Goal: Information Seeking & Learning: Learn about a topic

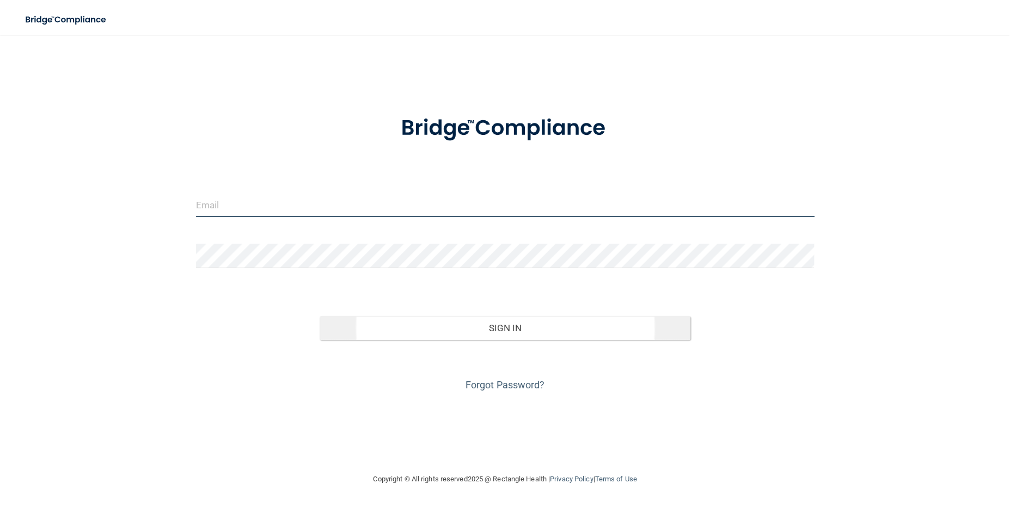
type input "[PERSON_NAME][EMAIL_ADDRESS][DOMAIN_NAME]"
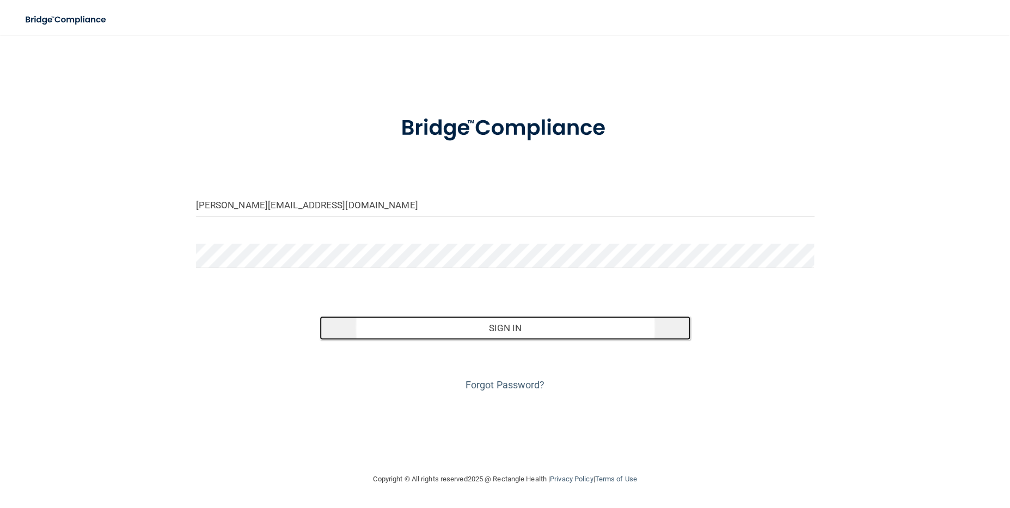
click at [553, 330] on button "Sign In" at bounding box center [505, 328] width 371 height 24
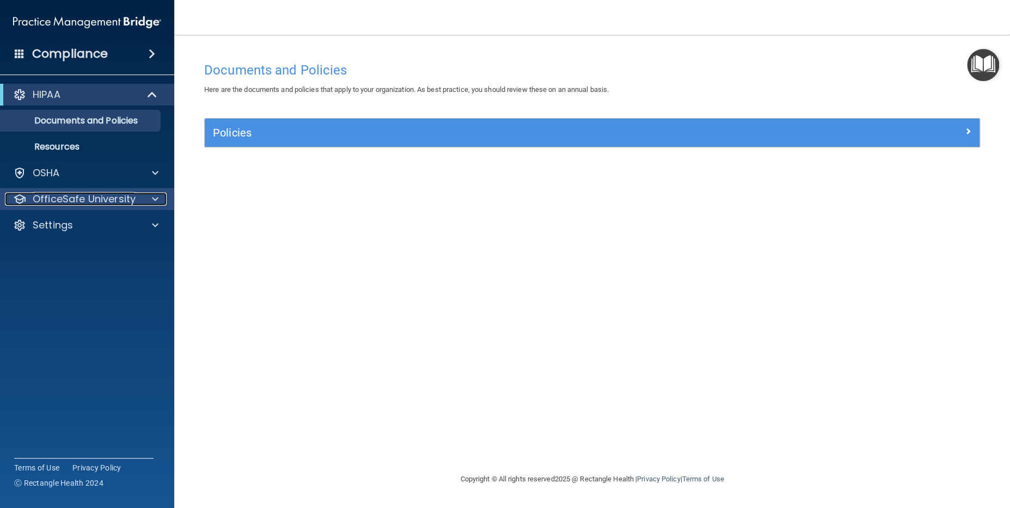
click at [153, 195] on span at bounding box center [155, 199] width 7 height 13
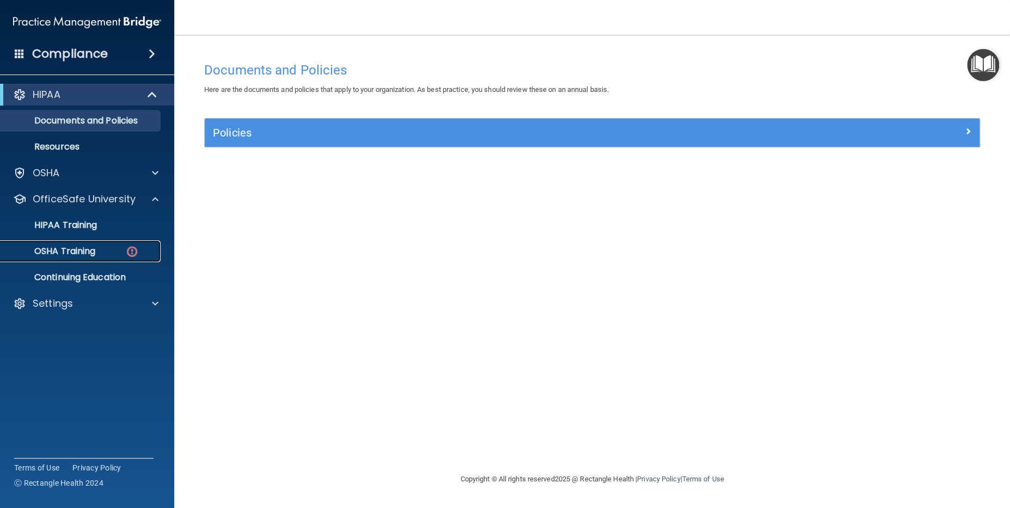
click at [68, 250] on p "OSHA Training" at bounding box center [51, 251] width 88 height 11
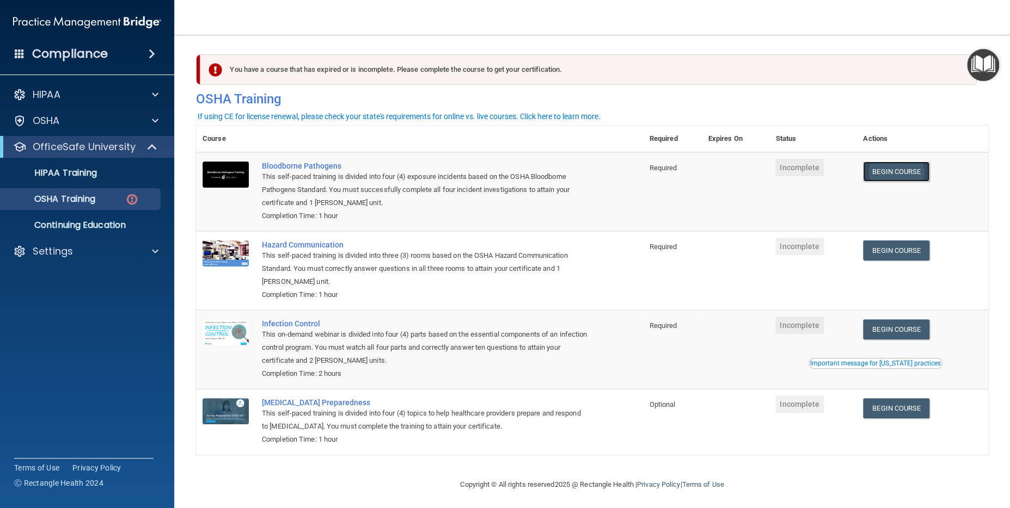
click at [891, 171] on link "Begin Course" at bounding box center [896, 172] width 66 height 20
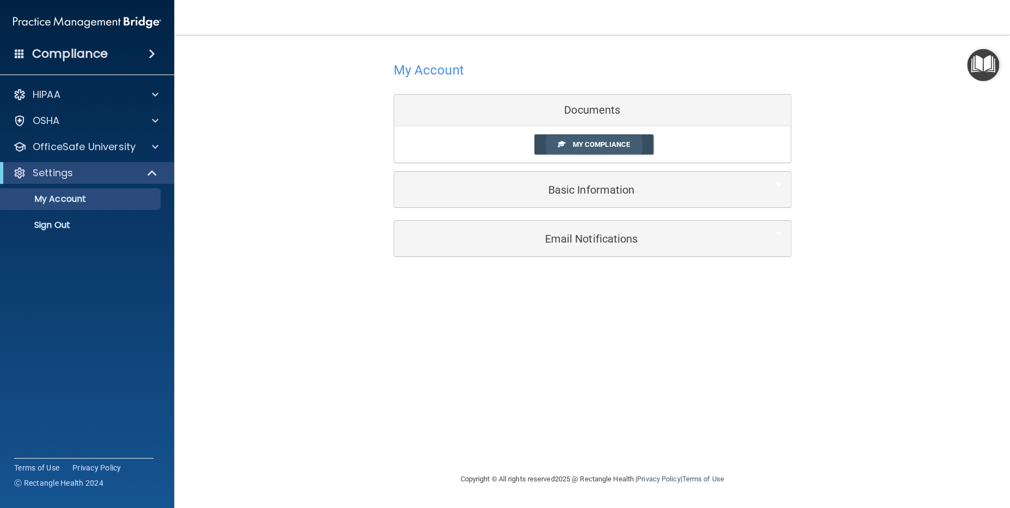
click at [606, 144] on span "My Compliance" at bounding box center [600, 144] width 57 height 8
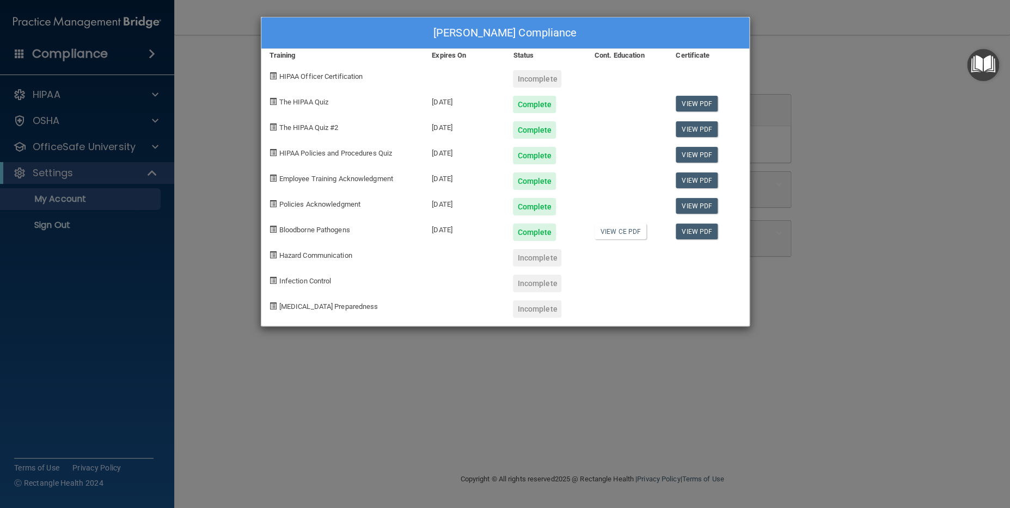
click at [540, 84] on div "Incomplete" at bounding box center [537, 78] width 48 height 17
click at [858, 85] on div "Teresa Gauer's Compliance Training Expires On Status Cont. Education Certificat…" at bounding box center [505, 254] width 1010 height 508
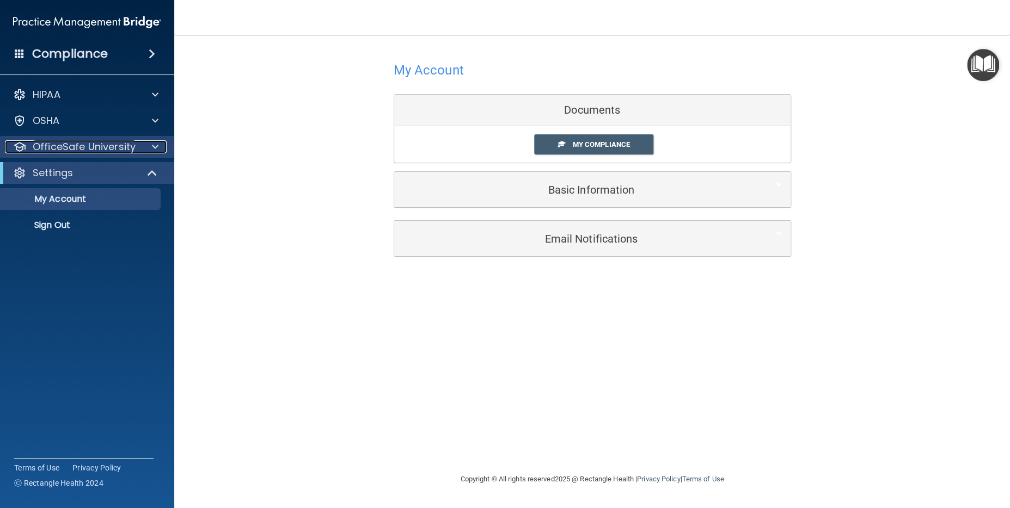
click at [100, 145] on p "OfficeSafe University" at bounding box center [84, 146] width 103 height 13
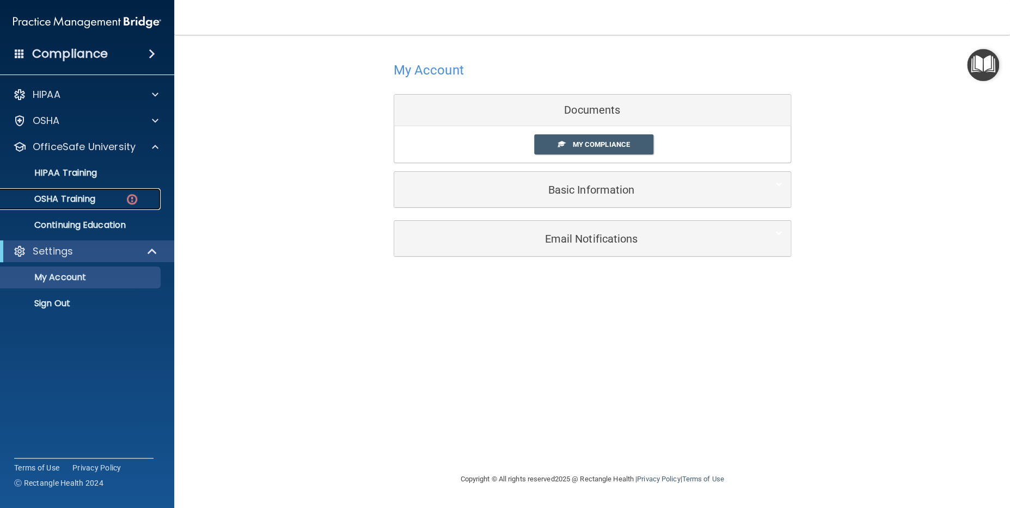
click at [79, 198] on p "OSHA Training" at bounding box center [51, 199] width 88 height 11
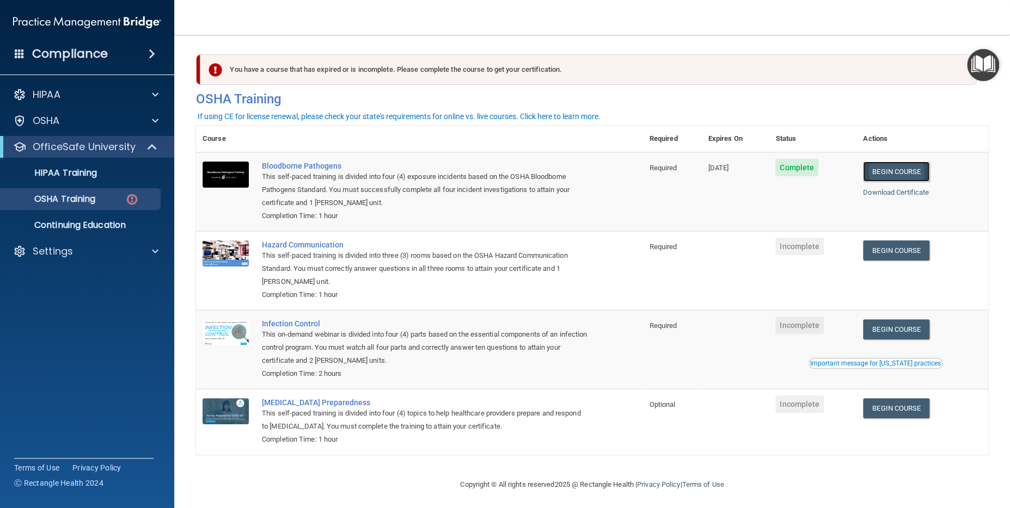
click at [888, 170] on link "Begin Course" at bounding box center [896, 172] width 66 height 20
click at [902, 250] on link "Begin Course" at bounding box center [896, 251] width 66 height 20
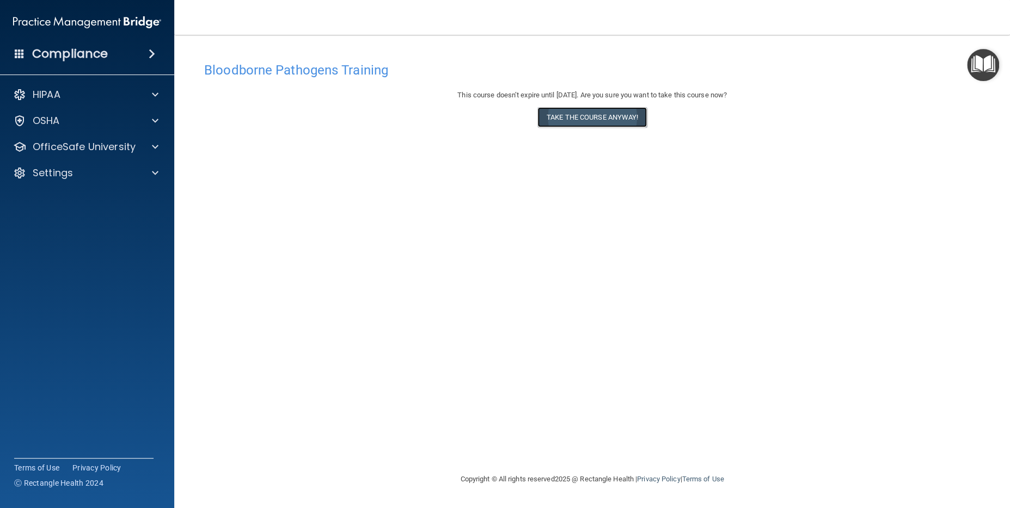
click at [588, 118] on button "Take the course anyway!" at bounding box center [591, 117] width 109 height 20
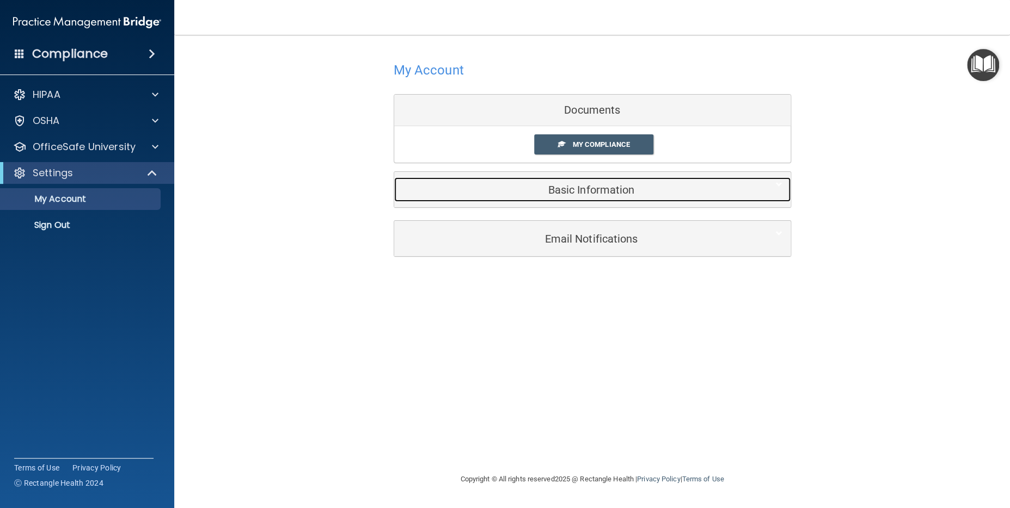
click at [561, 188] on h5 "Basic Information" at bounding box center [575, 190] width 347 height 12
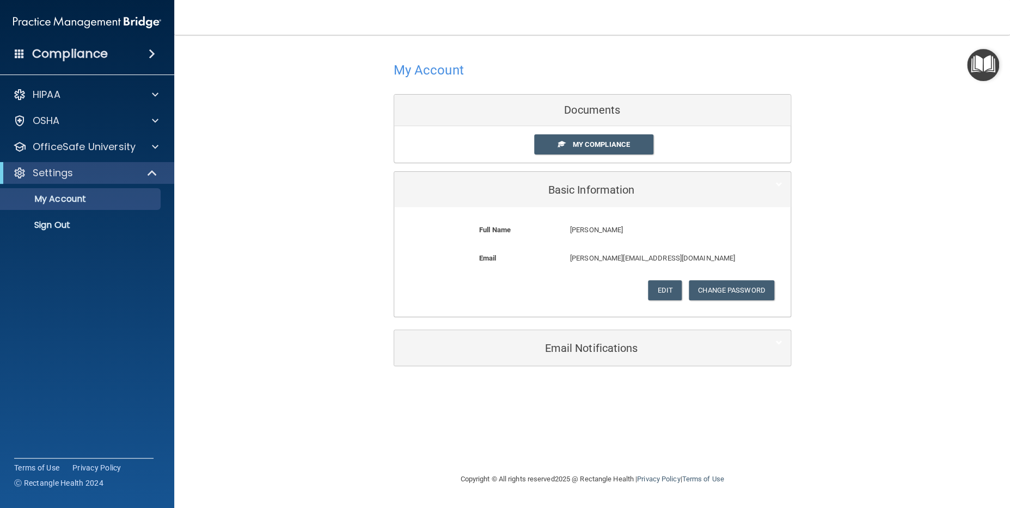
click at [563, 106] on div "Documents" at bounding box center [592, 111] width 396 height 32
click at [601, 144] on span "My Compliance" at bounding box center [600, 144] width 57 height 8
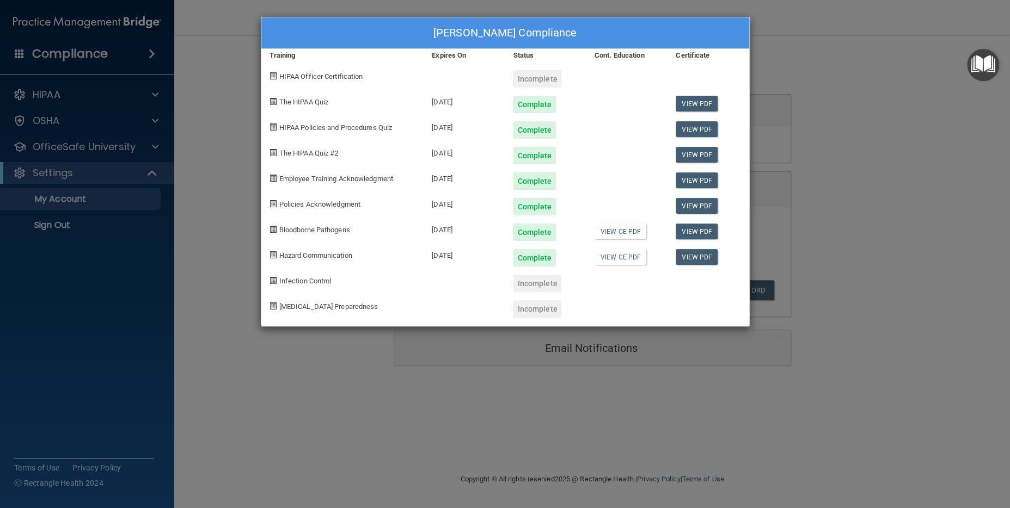
click at [829, 54] on div "Teresa Gauer's Compliance Training Expires On Status Cont. Education Certificat…" at bounding box center [505, 254] width 1010 height 508
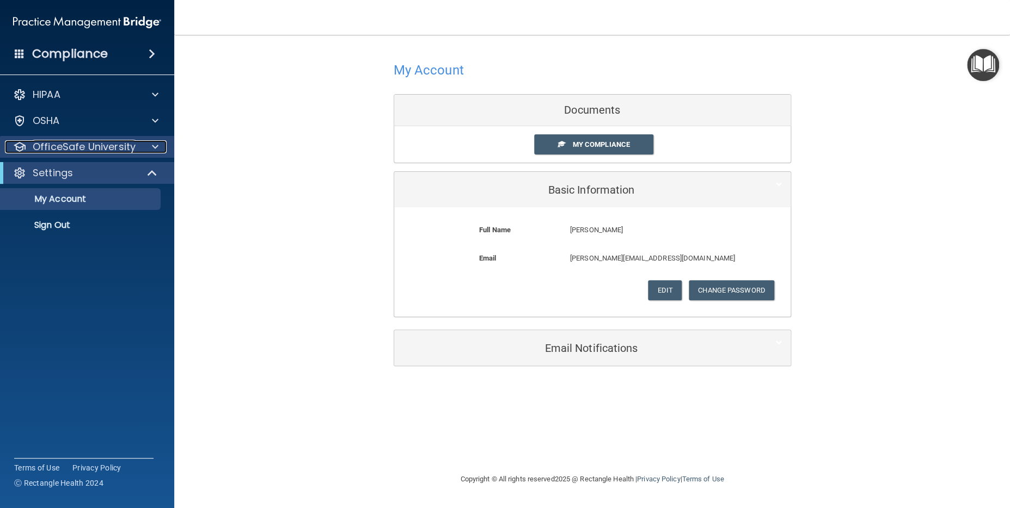
click at [61, 147] on p "OfficeSafe University" at bounding box center [84, 146] width 103 height 13
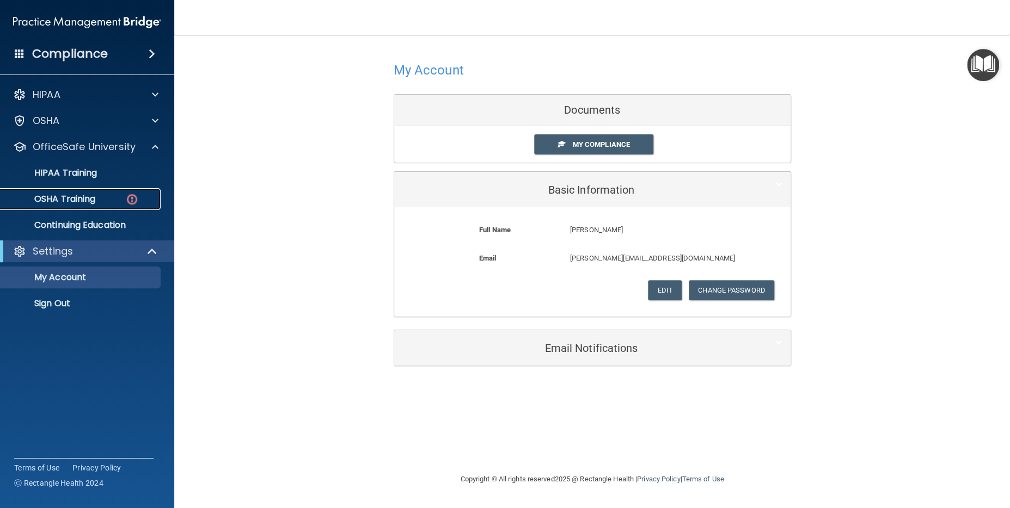
click at [72, 197] on p "OSHA Training" at bounding box center [51, 199] width 88 height 11
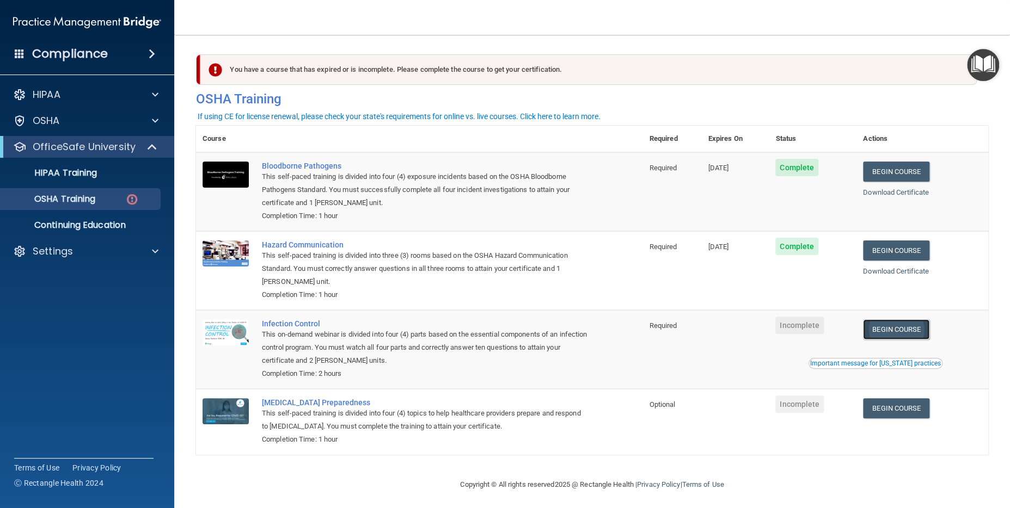
click at [891, 328] on link "Begin Course" at bounding box center [896, 330] width 66 height 20
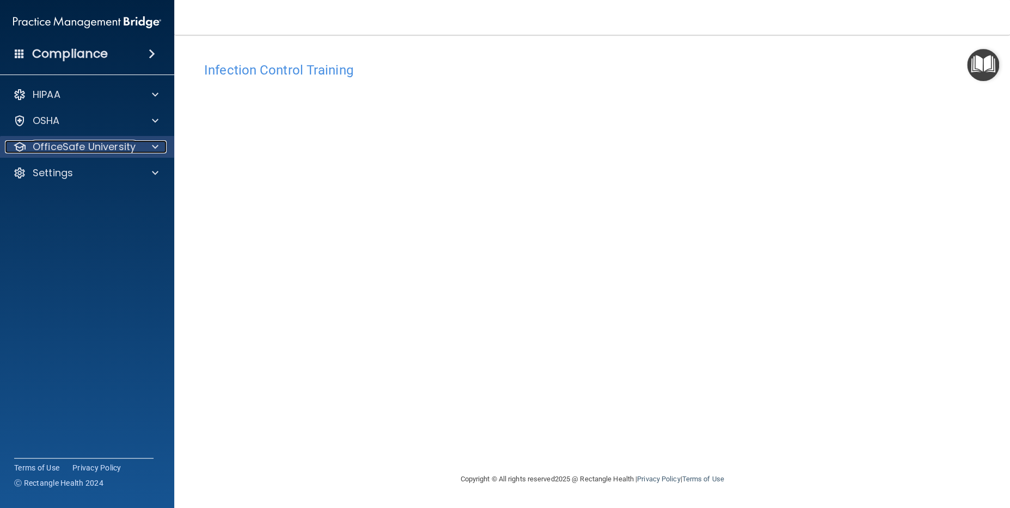
click at [155, 145] on span at bounding box center [155, 146] width 7 height 13
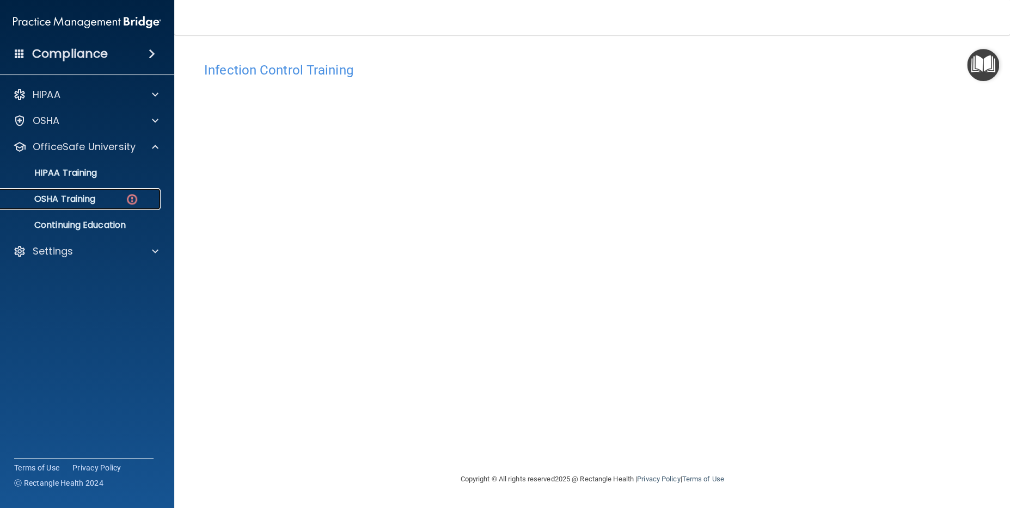
click at [74, 198] on p "OSHA Training" at bounding box center [51, 199] width 88 height 11
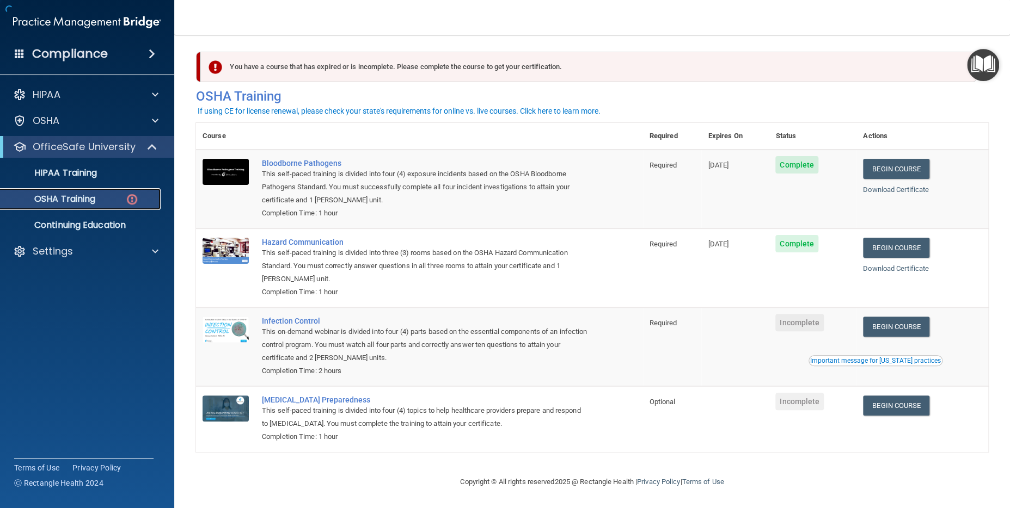
scroll to position [5, 0]
click at [885, 327] on link "Begin Course" at bounding box center [896, 327] width 66 height 20
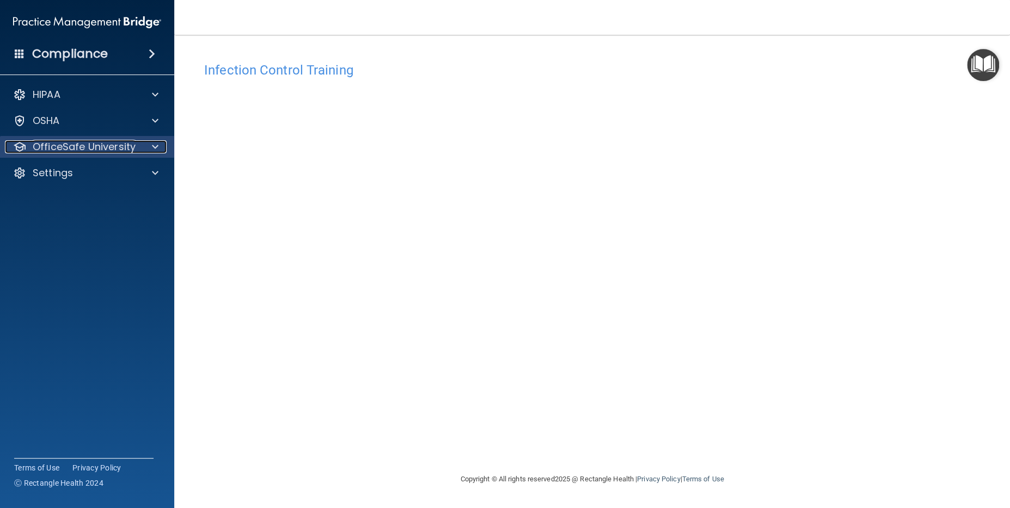
click at [57, 151] on p "OfficeSafe University" at bounding box center [84, 146] width 103 height 13
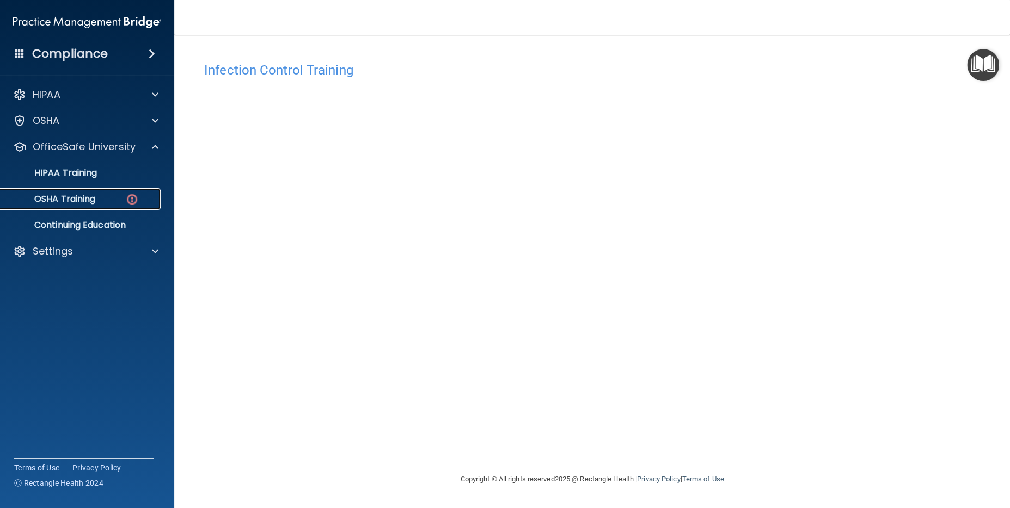
click at [62, 199] on p "OSHA Training" at bounding box center [51, 199] width 88 height 11
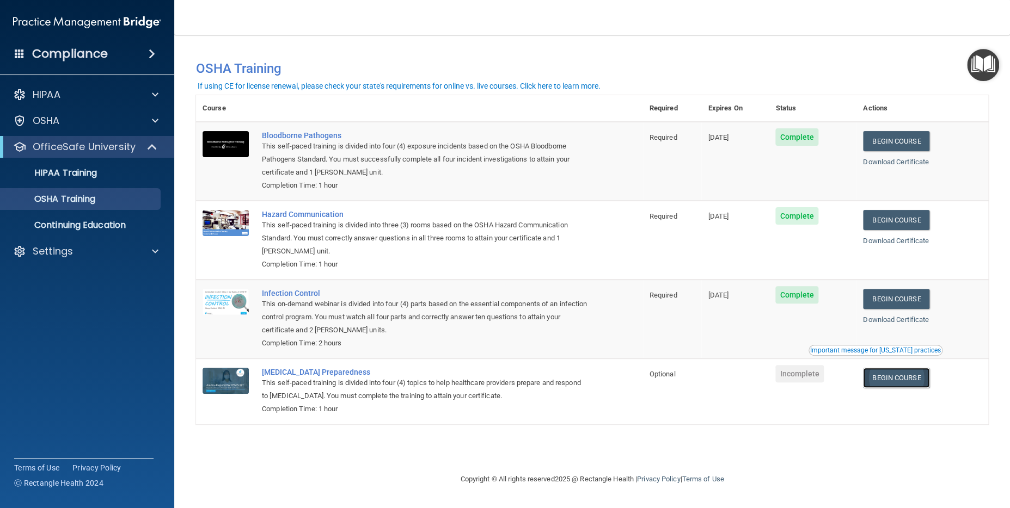
click at [892, 379] on link "Begin Course" at bounding box center [896, 378] width 66 height 20
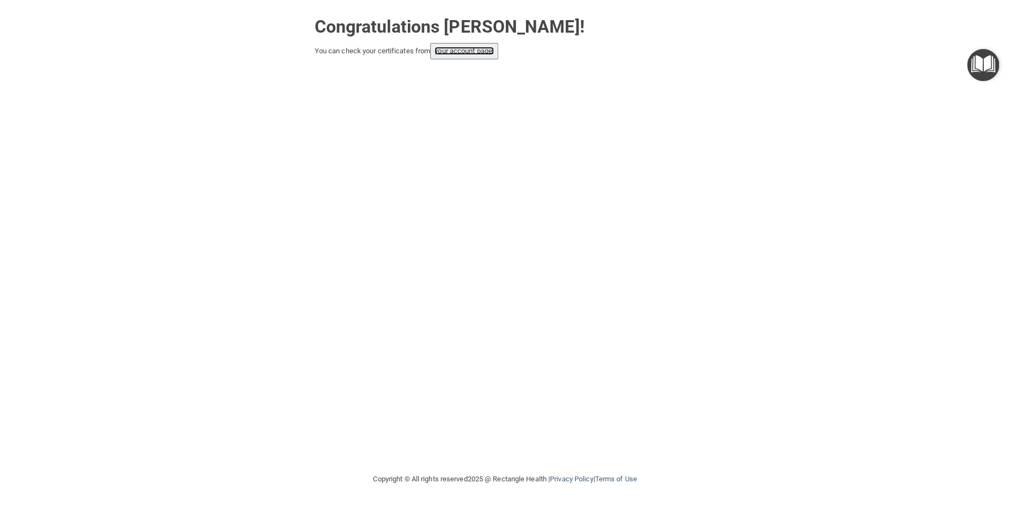
click at [448, 51] on link "your account page!" at bounding box center [463, 51] width 59 height 8
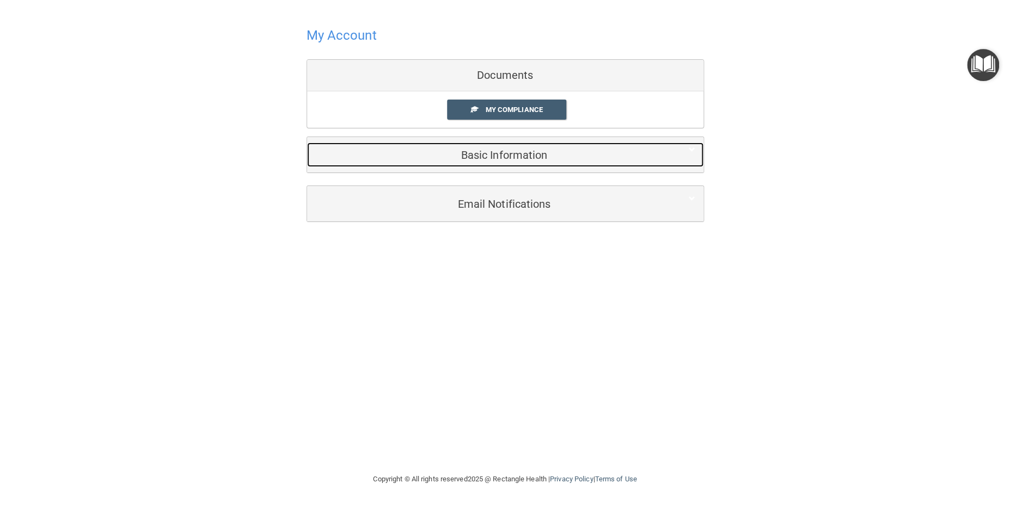
click at [483, 150] on h5 "Basic Information" at bounding box center [488, 155] width 347 height 12
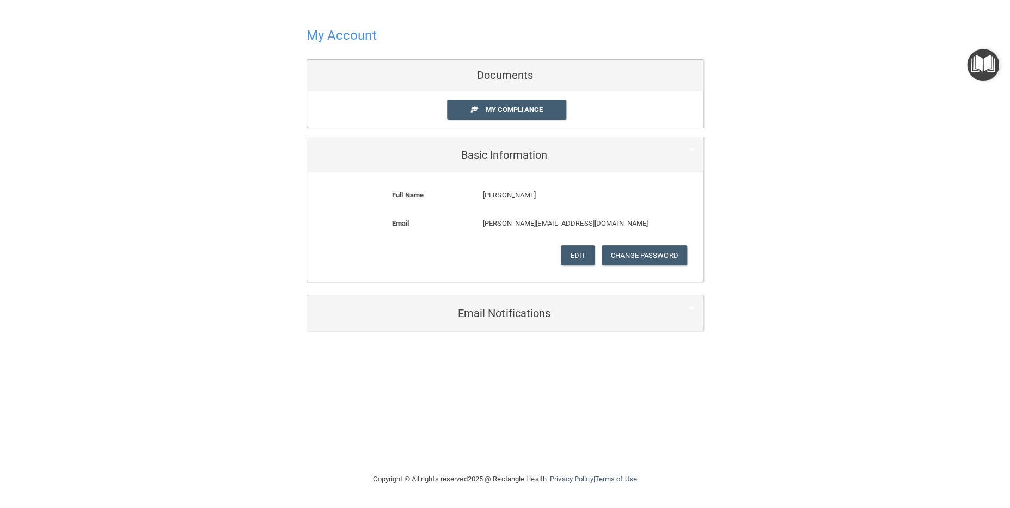
click at [516, 75] on div "Documents" at bounding box center [505, 76] width 396 height 32
click at [503, 109] on span "My Compliance" at bounding box center [513, 110] width 57 height 8
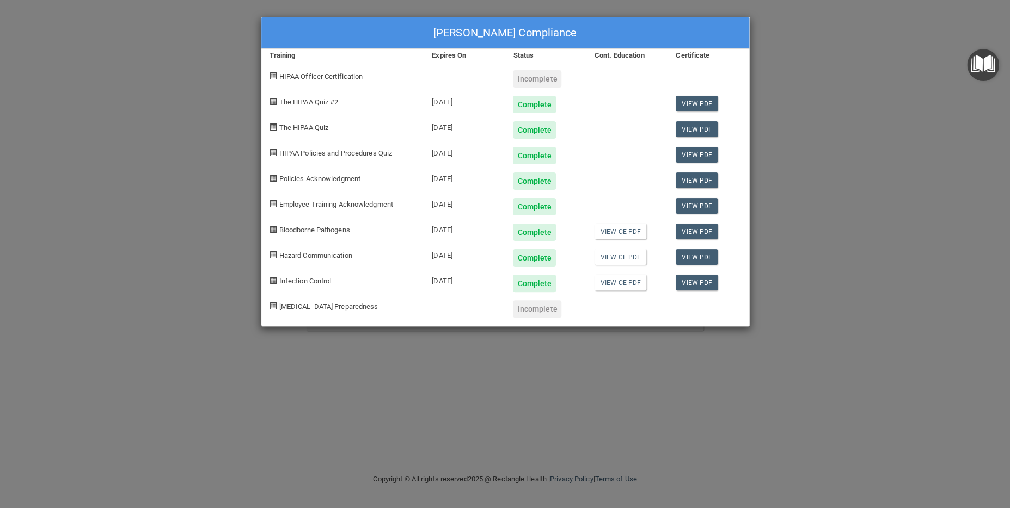
click at [320, 305] on span "[MEDICAL_DATA] Preparedness" at bounding box center [328, 307] width 99 height 8
click at [533, 309] on div "Incomplete" at bounding box center [537, 309] width 48 height 17
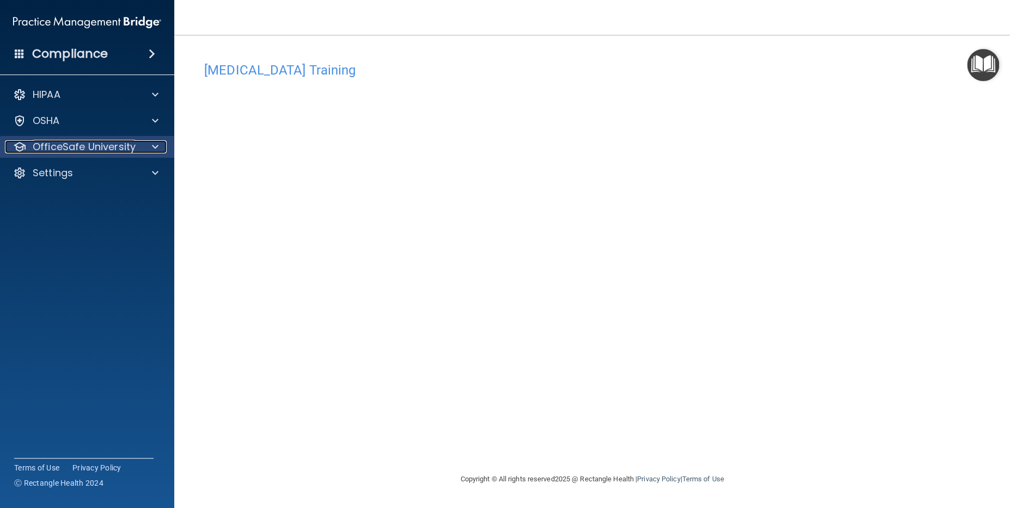
click at [96, 148] on p "OfficeSafe University" at bounding box center [84, 146] width 103 height 13
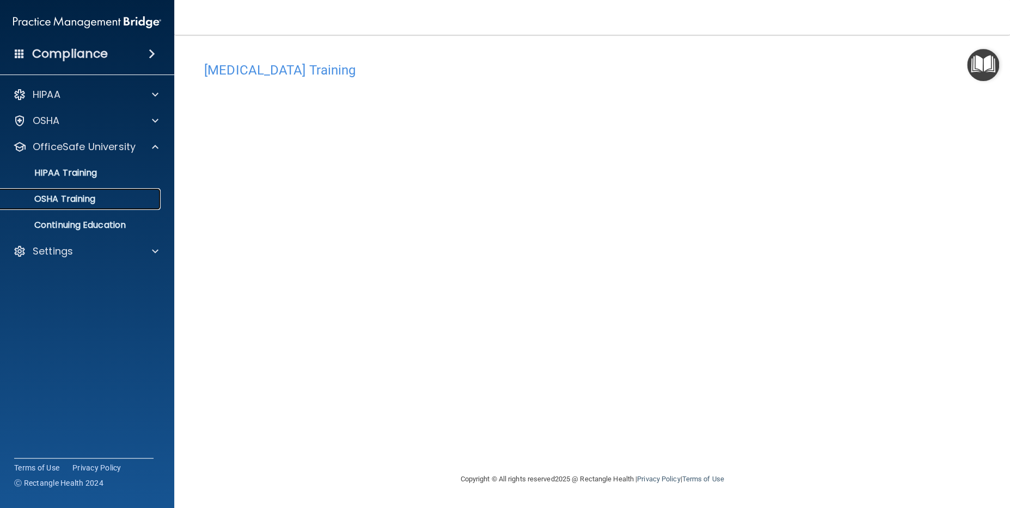
click at [73, 199] on p "OSHA Training" at bounding box center [51, 199] width 88 height 11
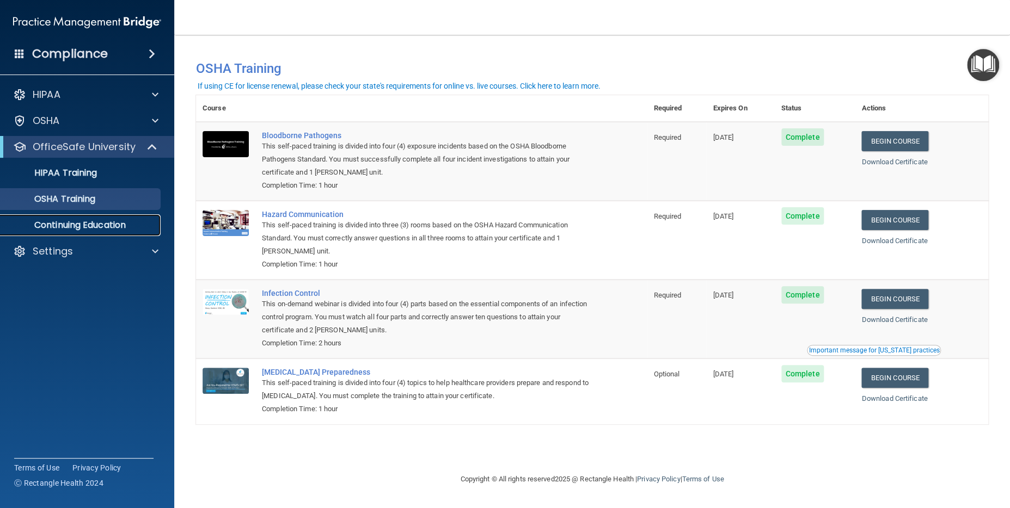
click at [69, 227] on p "Continuing Education" at bounding box center [81, 225] width 149 height 11
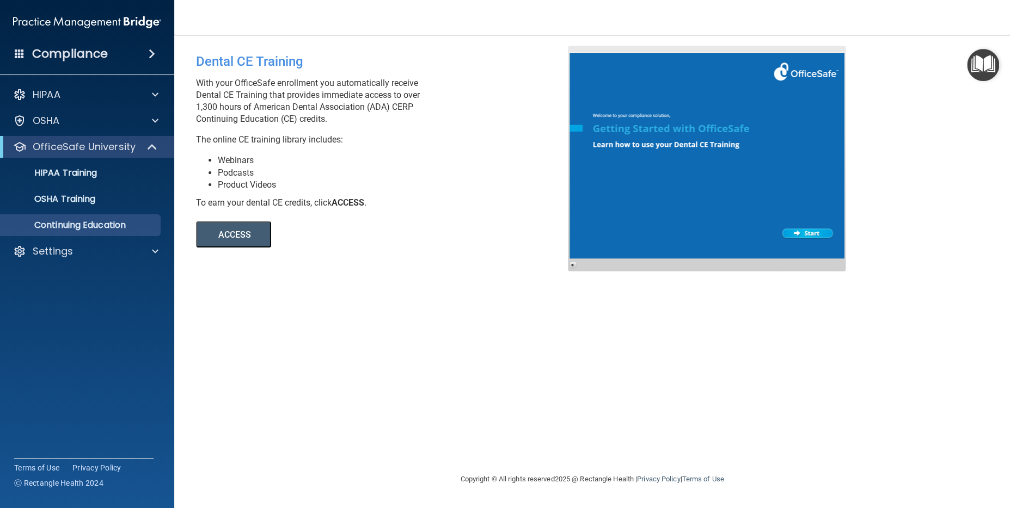
click at [237, 236] on button "ACCESS" at bounding box center [233, 235] width 75 height 26
click at [811, 231] on div at bounding box center [707, 159] width 278 height 226
click at [77, 151] on p "OfficeSafe University" at bounding box center [84, 146] width 103 height 13
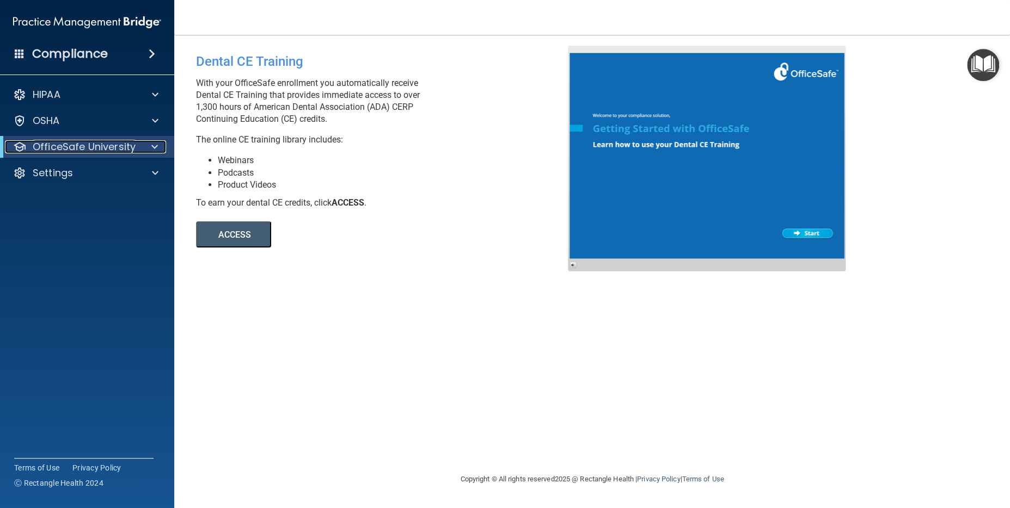
click at [79, 149] on p "OfficeSafe University" at bounding box center [84, 146] width 103 height 13
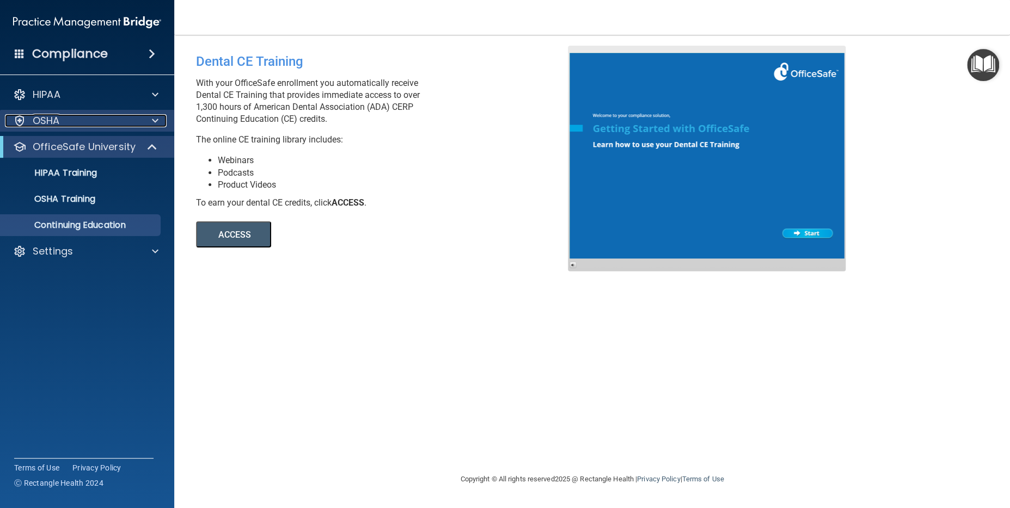
click at [89, 117] on div "OSHA" at bounding box center [72, 120] width 135 height 13
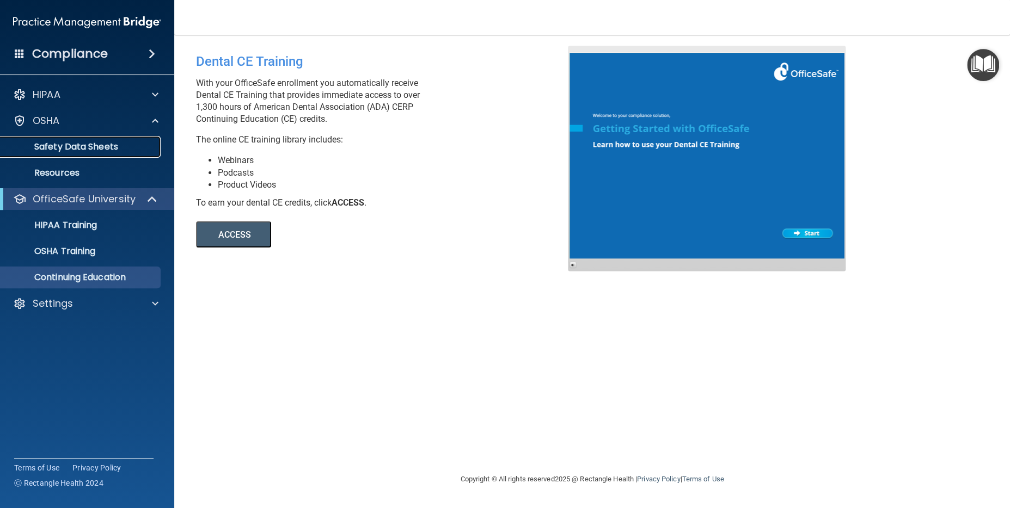
click at [82, 146] on p "Safety Data Sheets" at bounding box center [81, 147] width 149 height 11
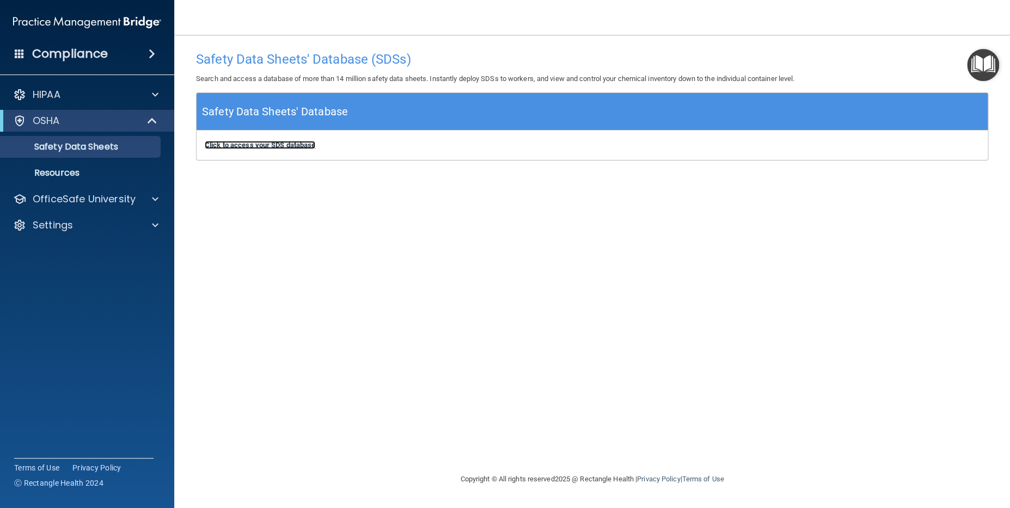
click at [229, 148] on b "Click to access your SDS database" at bounding box center [260, 145] width 111 height 8
click at [90, 122] on div "OSHA" at bounding box center [72, 120] width 134 height 13
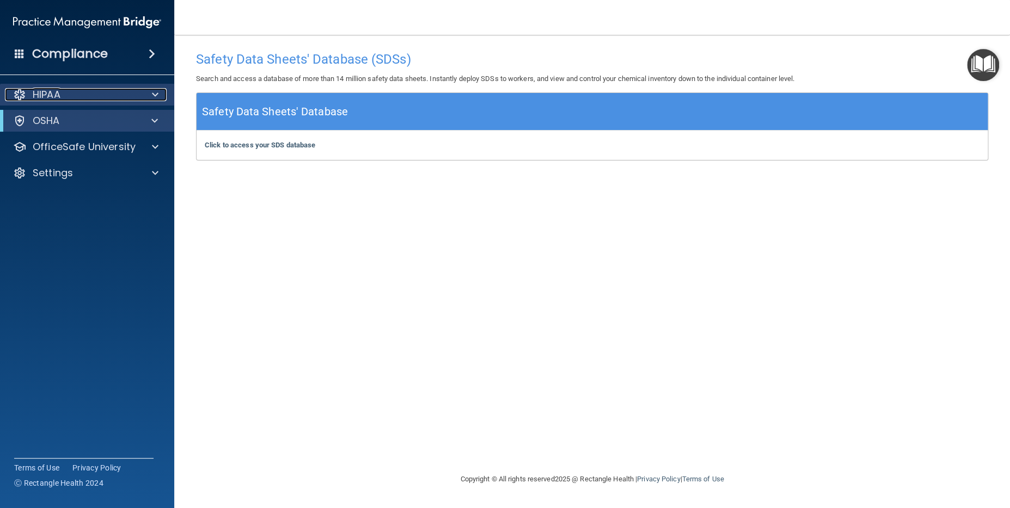
click at [98, 95] on div "HIPAA" at bounding box center [72, 94] width 135 height 13
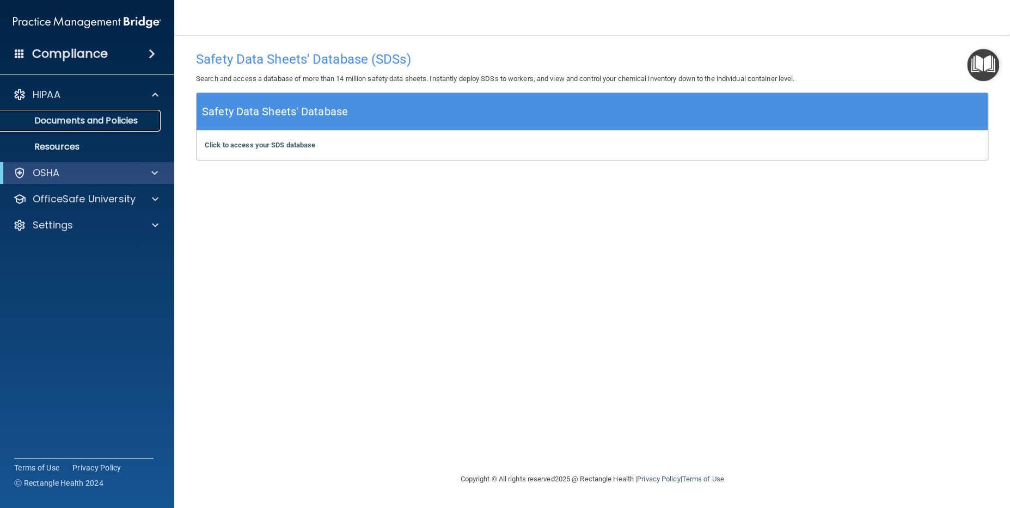
click at [81, 118] on p "Documents and Policies" at bounding box center [81, 120] width 149 height 11
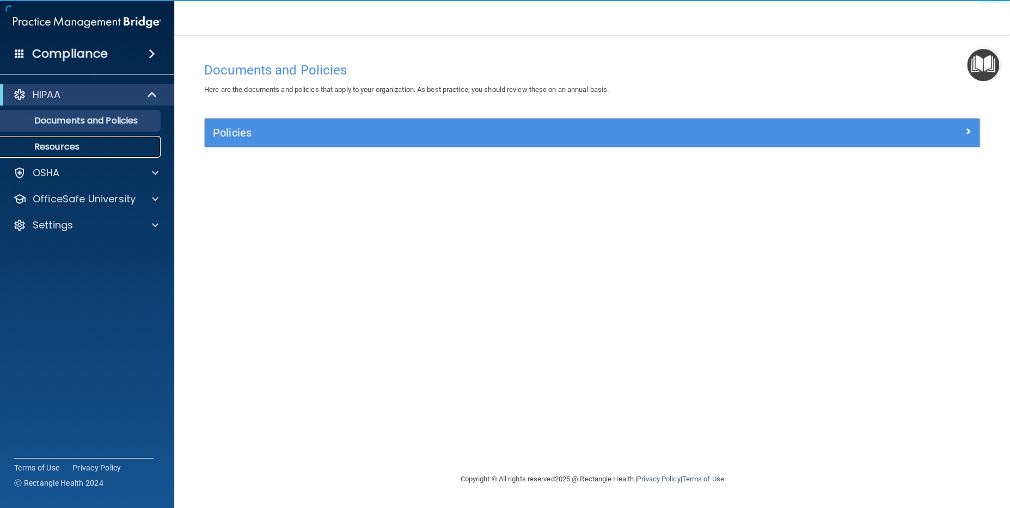
click at [63, 146] on p "Resources" at bounding box center [81, 147] width 149 height 11
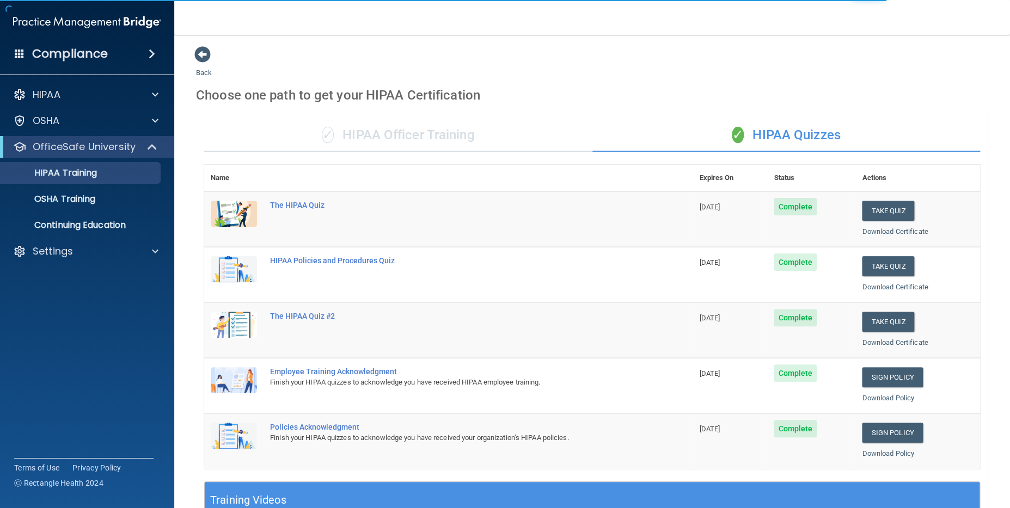
scroll to position [218, 0]
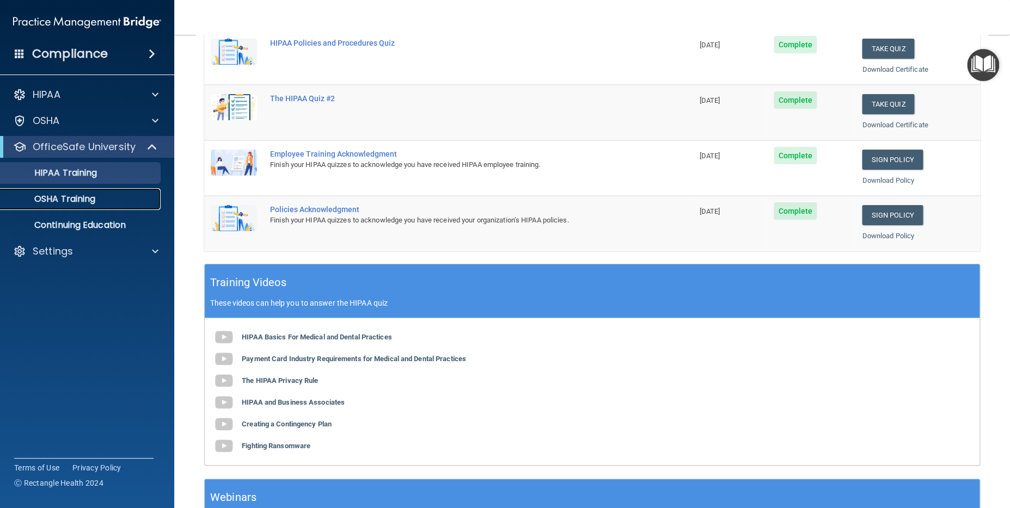
click at [58, 198] on p "OSHA Training" at bounding box center [51, 199] width 88 height 11
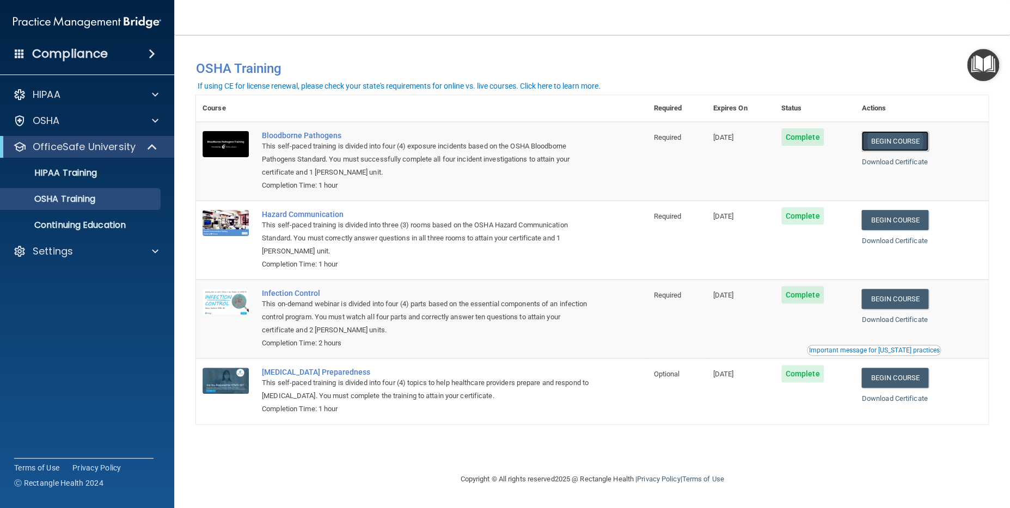
click at [907, 143] on link "Begin Course" at bounding box center [894, 141] width 66 height 20
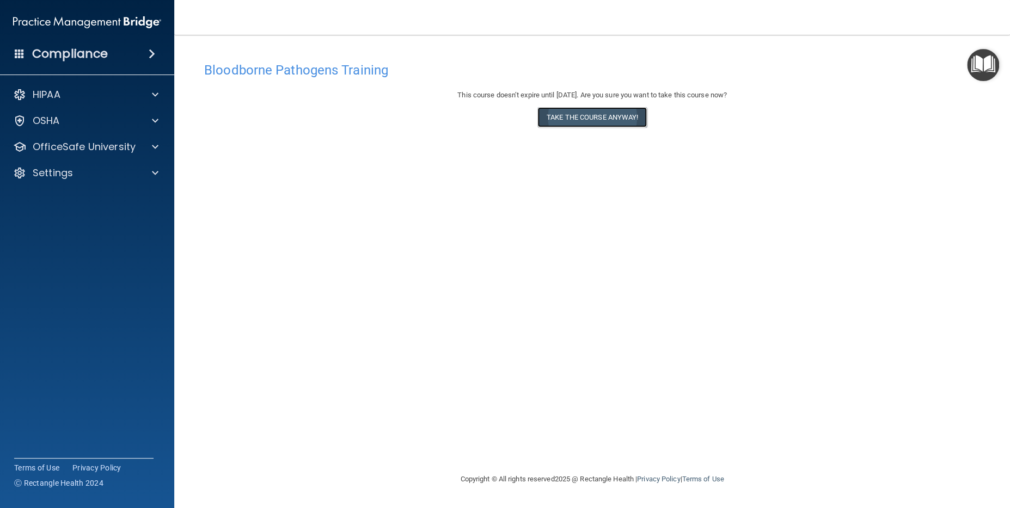
click at [587, 115] on button "Take the course anyway!" at bounding box center [591, 117] width 109 height 20
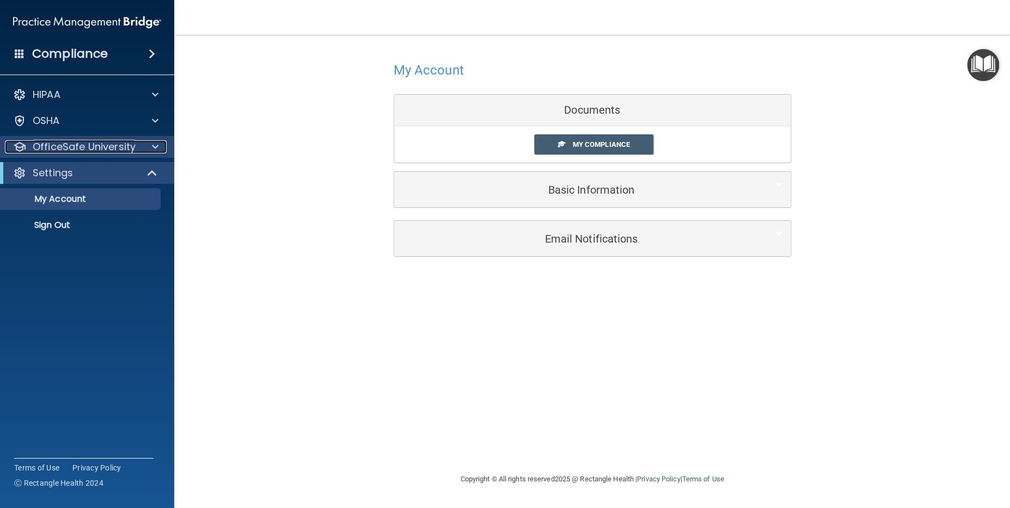
click at [132, 151] on p "OfficeSafe University" at bounding box center [84, 146] width 103 height 13
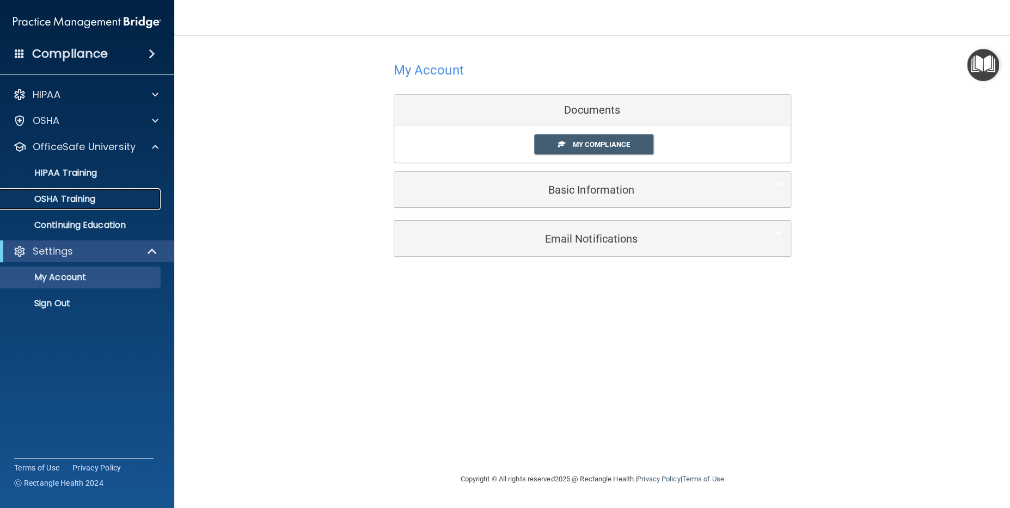
click at [88, 199] on p "OSHA Training" at bounding box center [51, 199] width 88 height 11
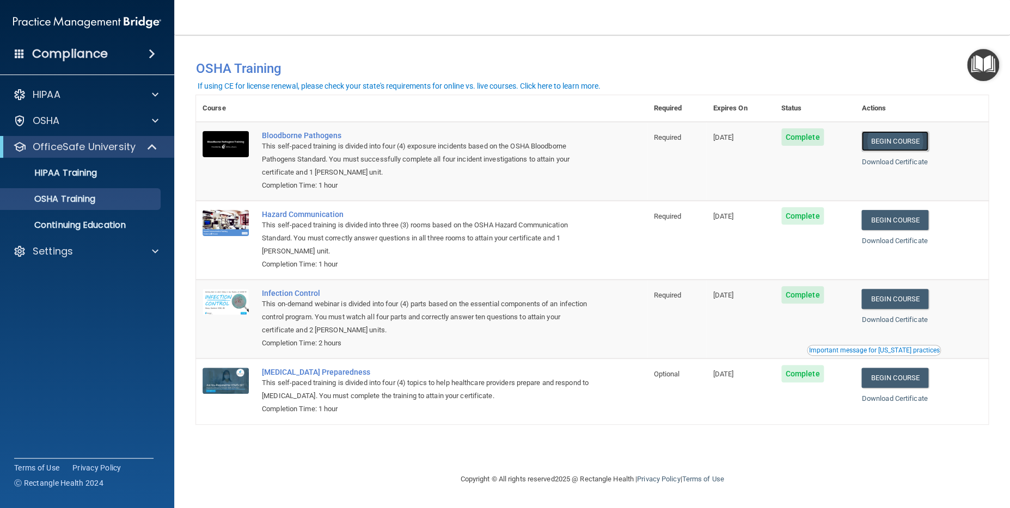
click at [902, 140] on link "Begin Course" at bounding box center [894, 141] width 66 height 20
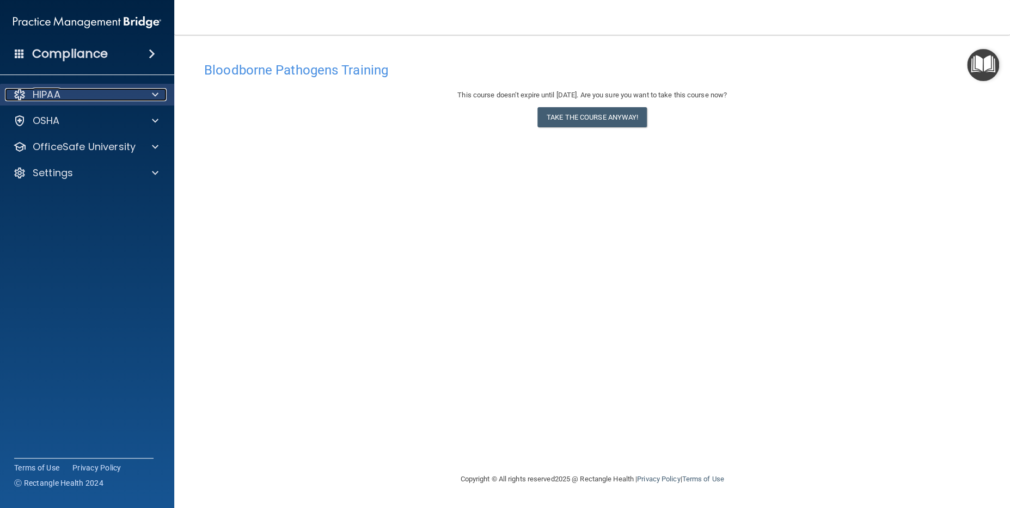
click at [51, 95] on p "HIPAA" at bounding box center [47, 94] width 28 height 13
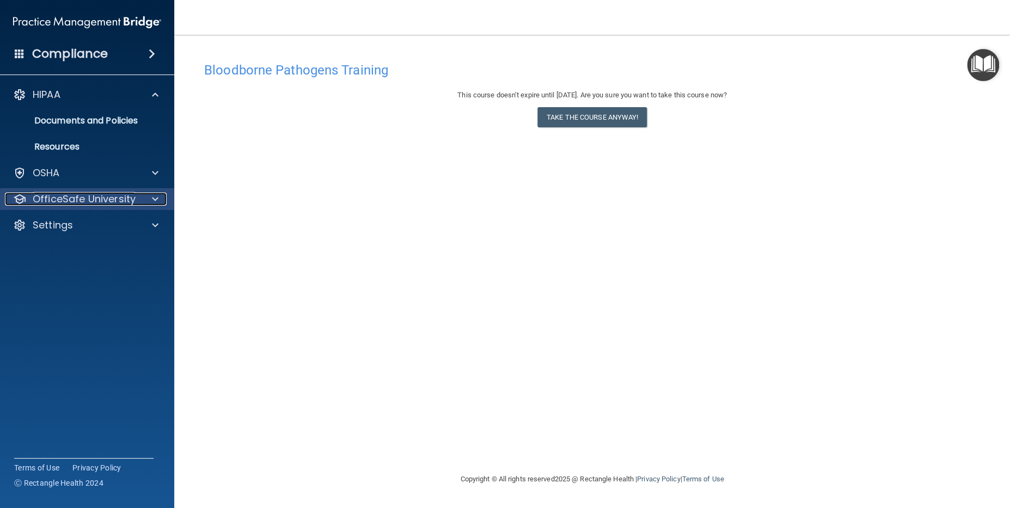
click at [57, 196] on p "OfficeSafe University" at bounding box center [84, 199] width 103 height 13
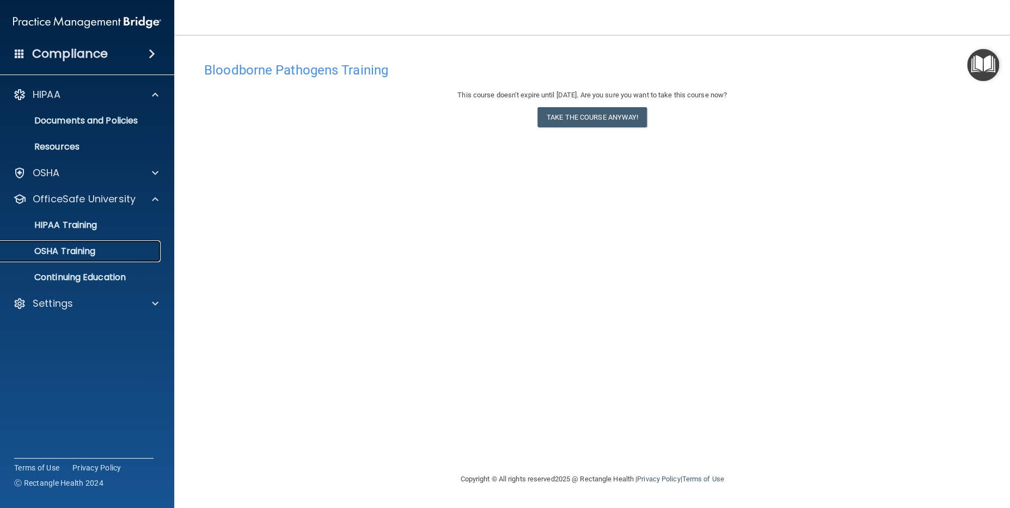
click at [73, 252] on p "OSHA Training" at bounding box center [51, 251] width 88 height 11
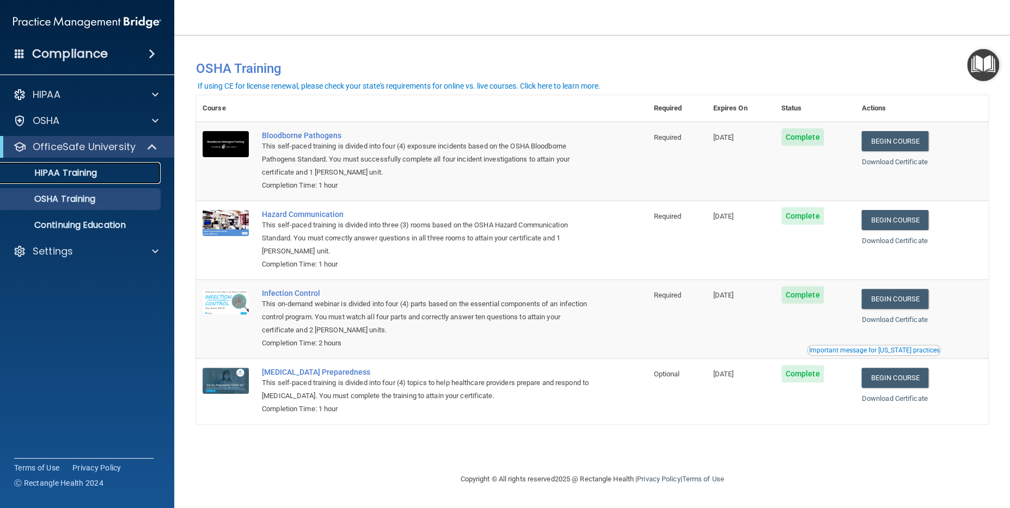
click at [52, 169] on p "HIPAA Training" at bounding box center [52, 173] width 90 height 11
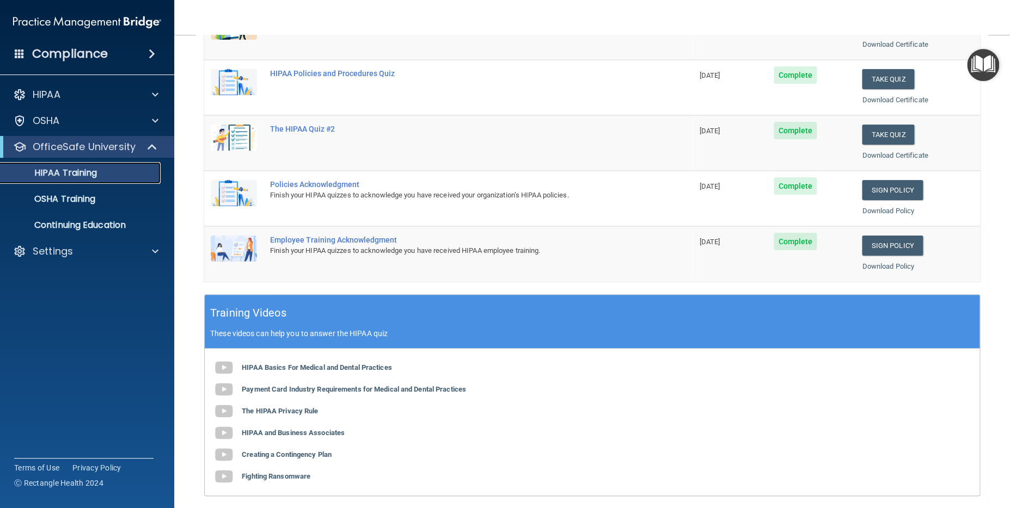
scroll to position [201, 0]
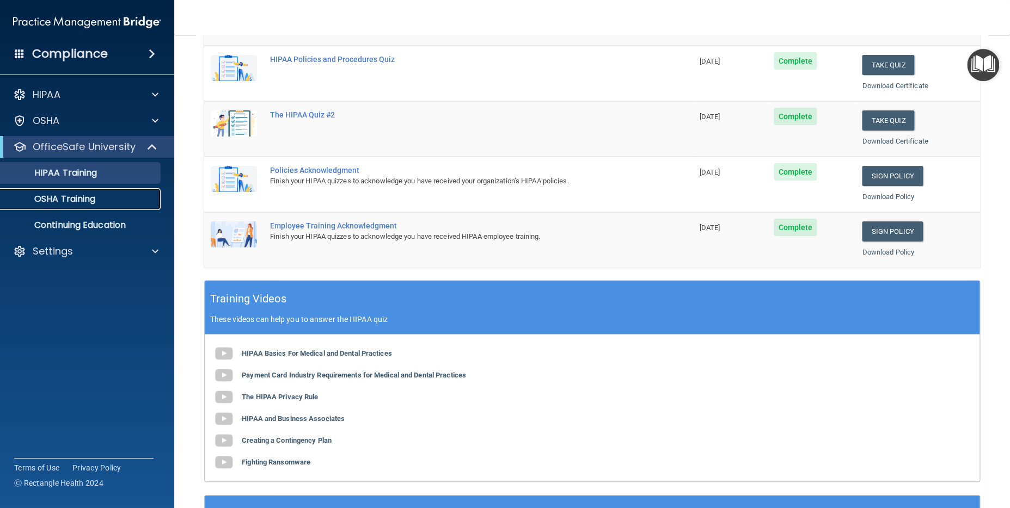
click at [61, 194] on p "OSHA Training" at bounding box center [51, 199] width 88 height 11
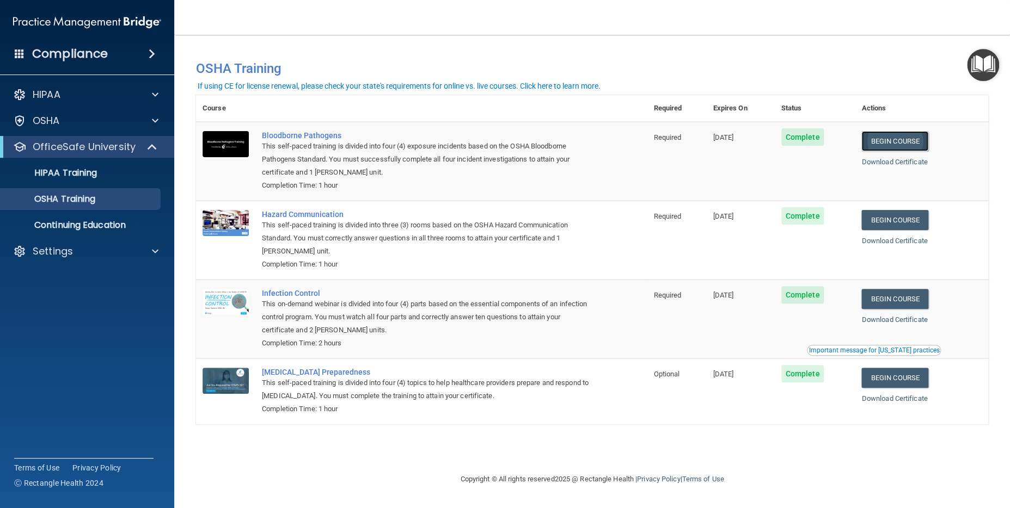
click at [892, 148] on link "Begin Course" at bounding box center [894, 141] width 66 height 20
